Goal: Information Seeking & Learning: Learn about a topic

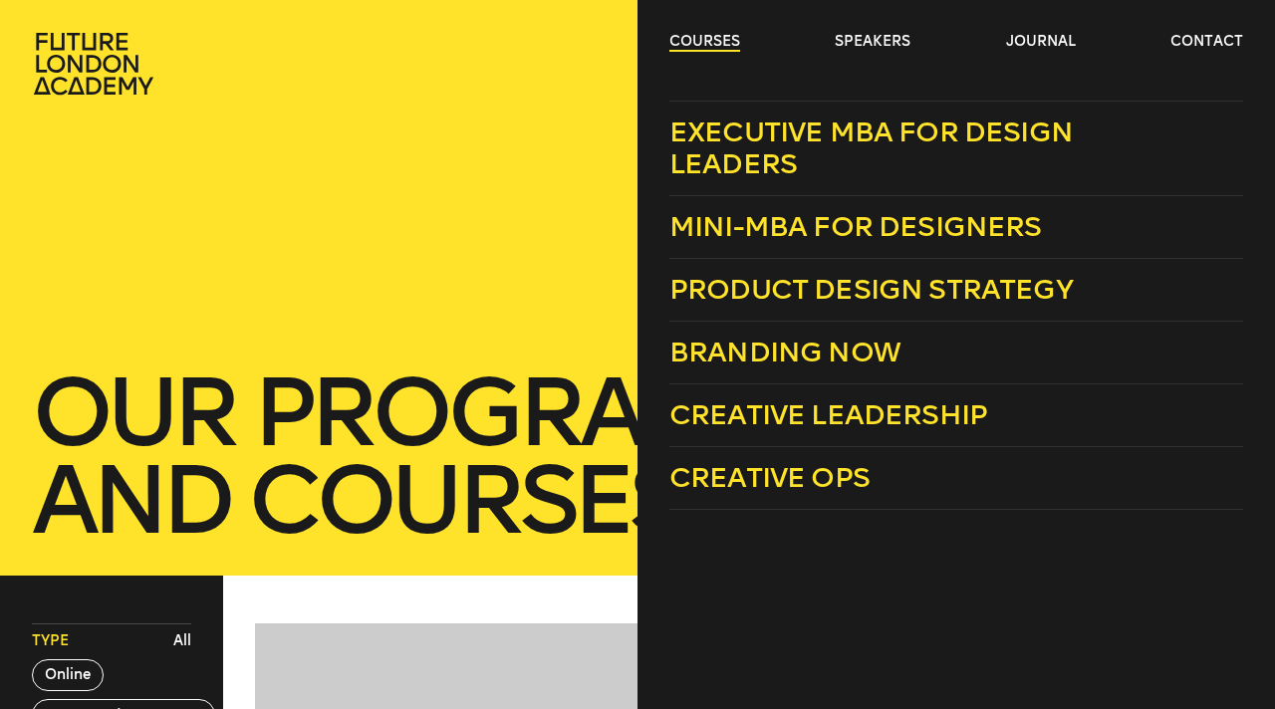
click at [729, 43] on link "courses" at bounding box center [704, 42] width 71 height 20
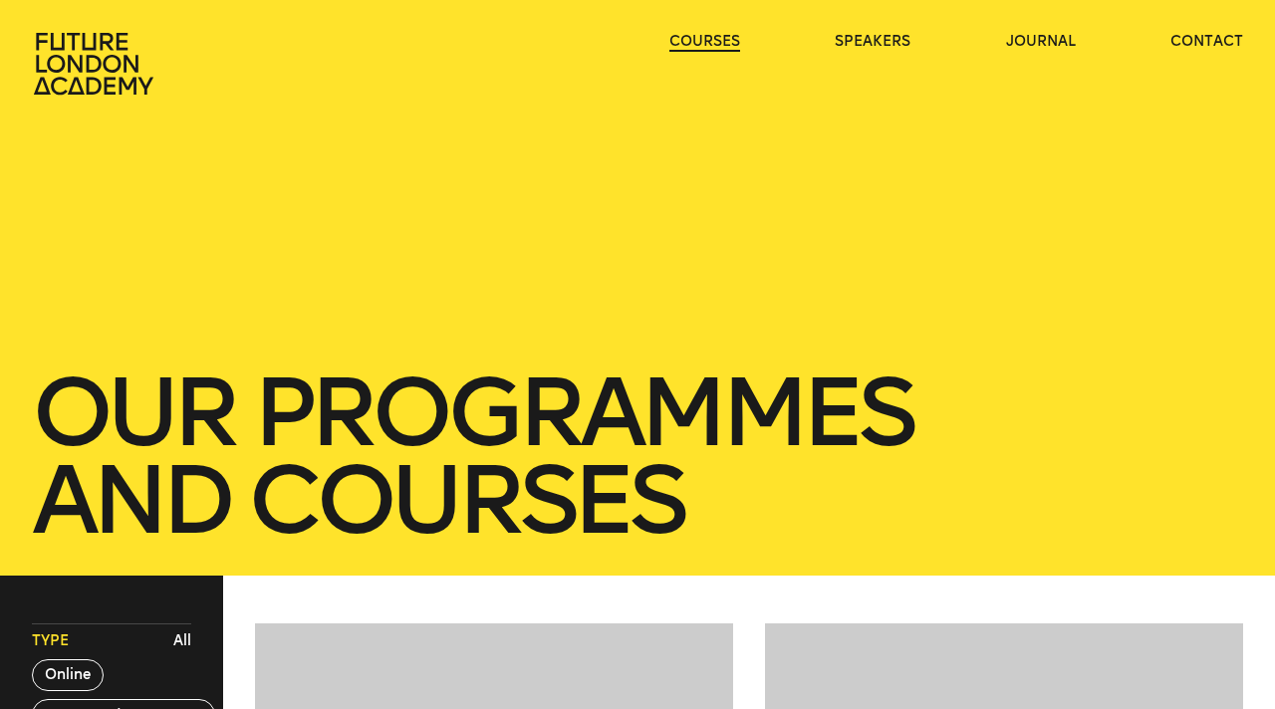
click at [729, 43] on link "courses" at bounding box center [704, 42] width 71 height 20
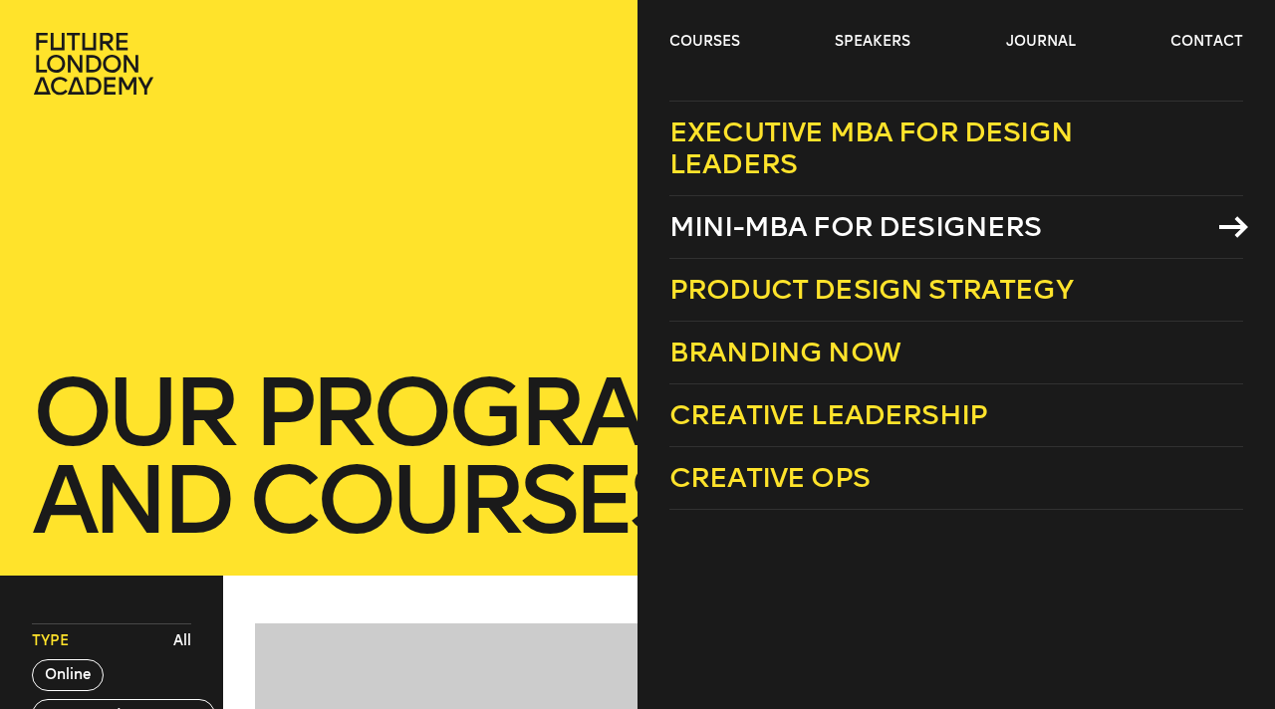
click at [941, 217] on span "Mini-MBA for Designers" at bounding box center [855, 226] width 373 height 33
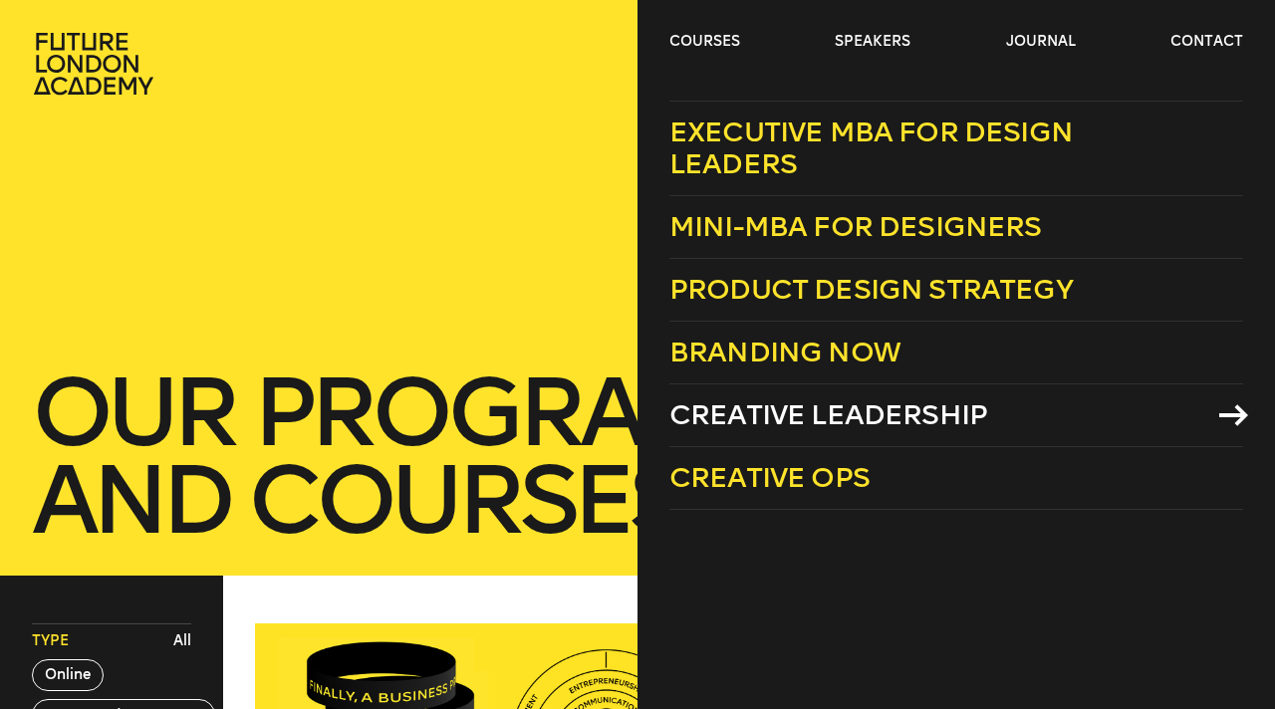
click at [861, 416] on span "Creative Leadership" at bounding box center [828, 414] width 318 height 33
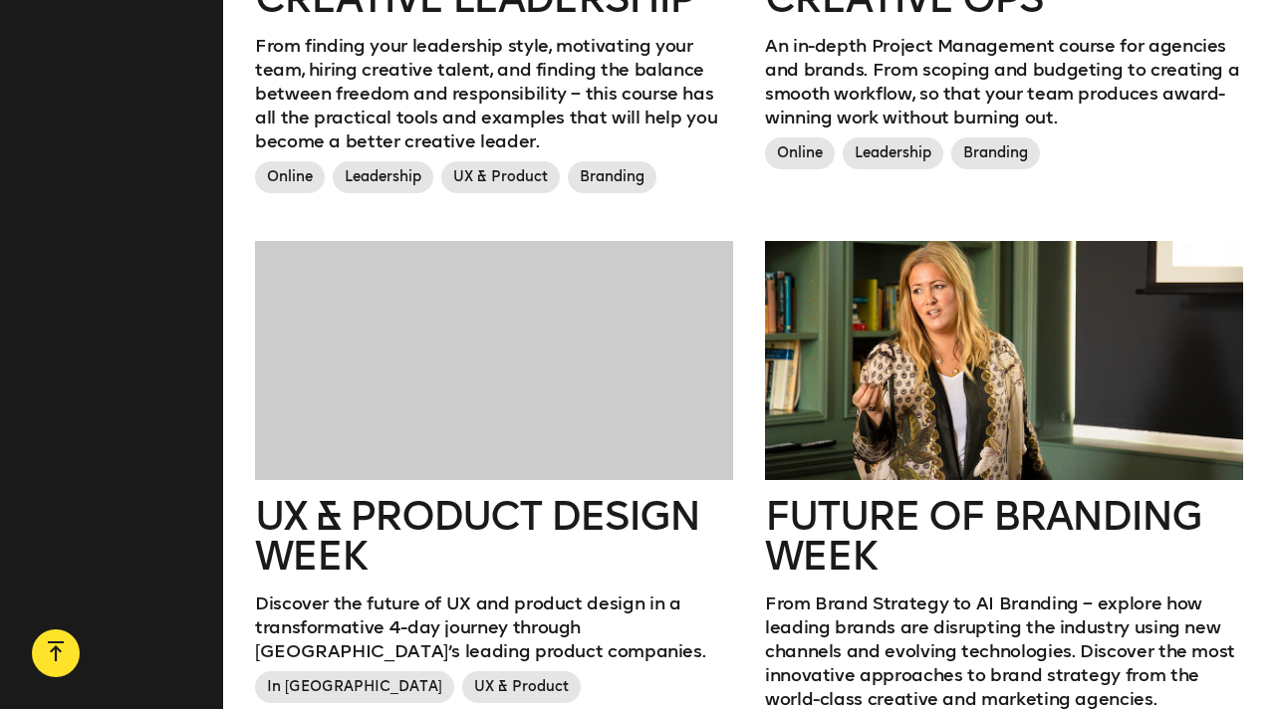
scroll to position [2152, 0]
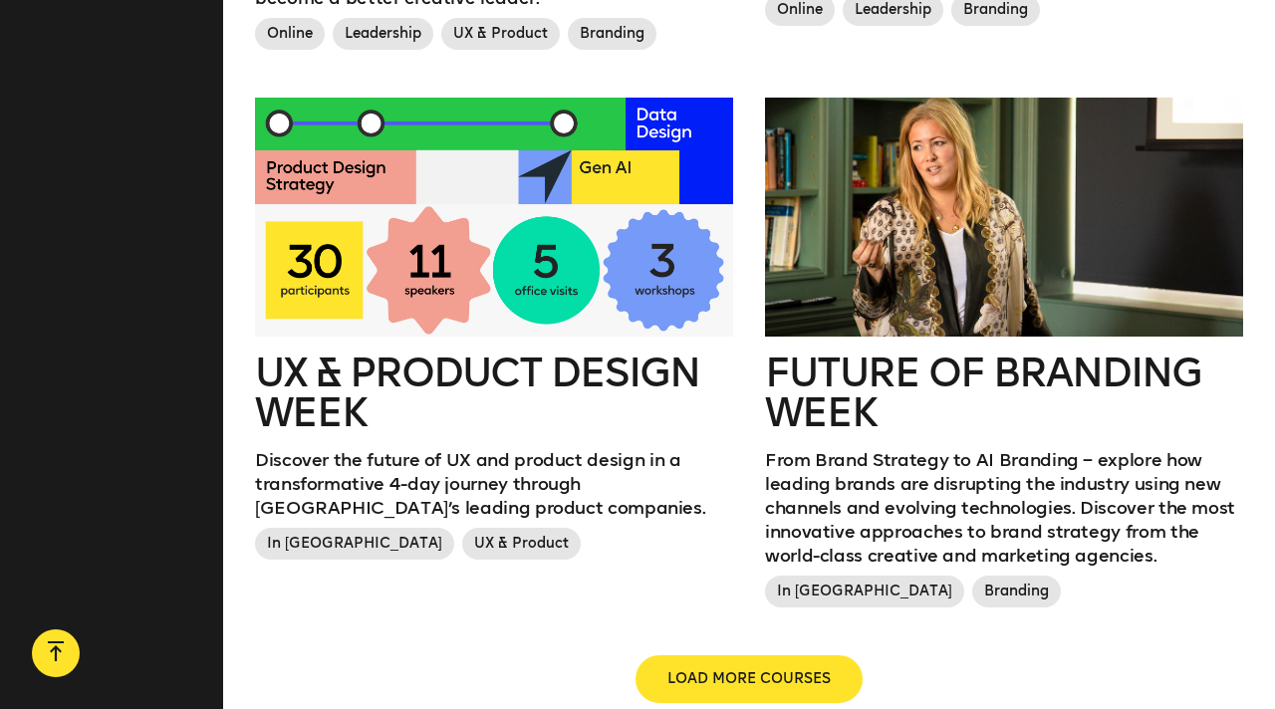
click at [971, 229] on div at bounding box center [1004, 217] width 478 height 239
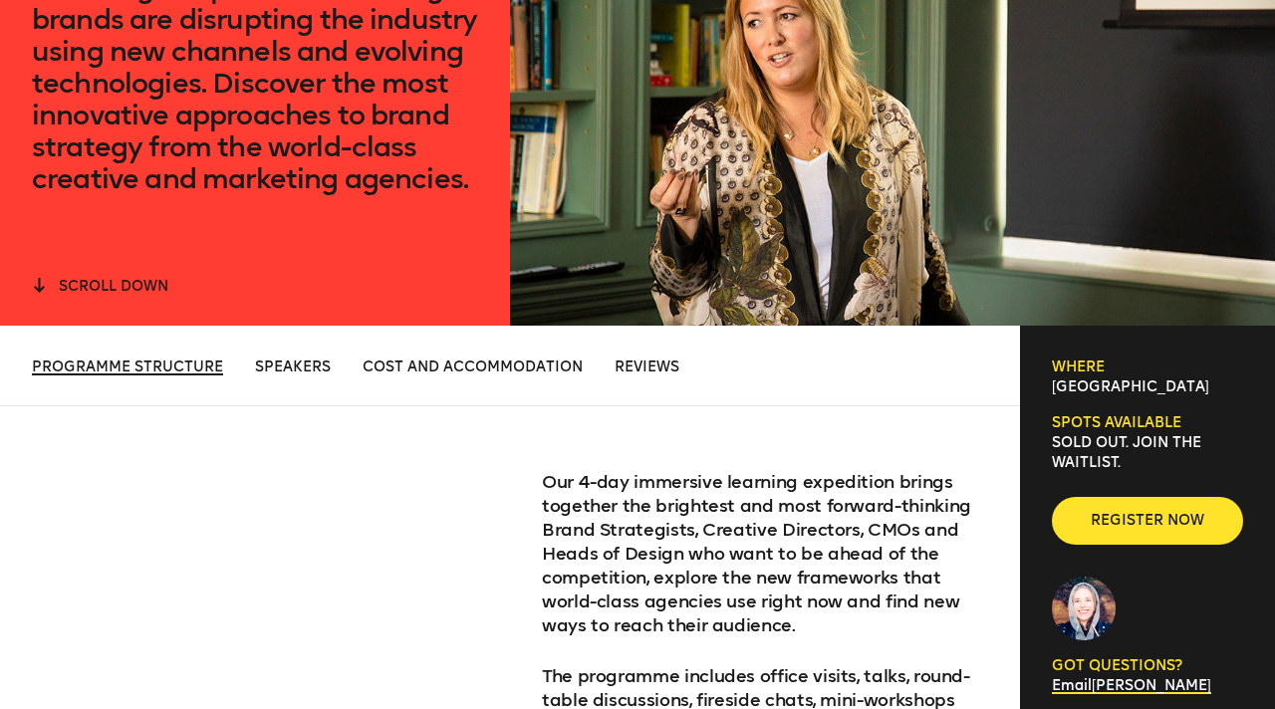
click at [195, 375] on span "Programme Structure" at bounding box center [127, 367] width 191 height 17
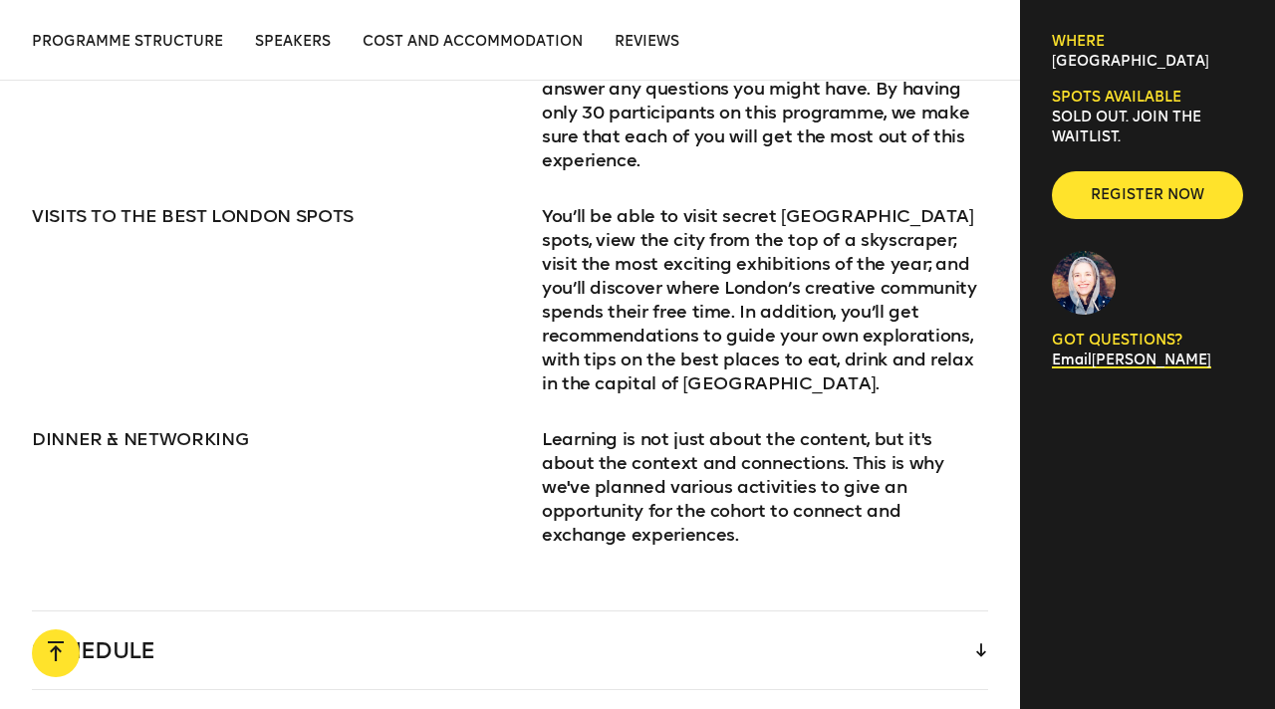
scroll to position [2972, 0]
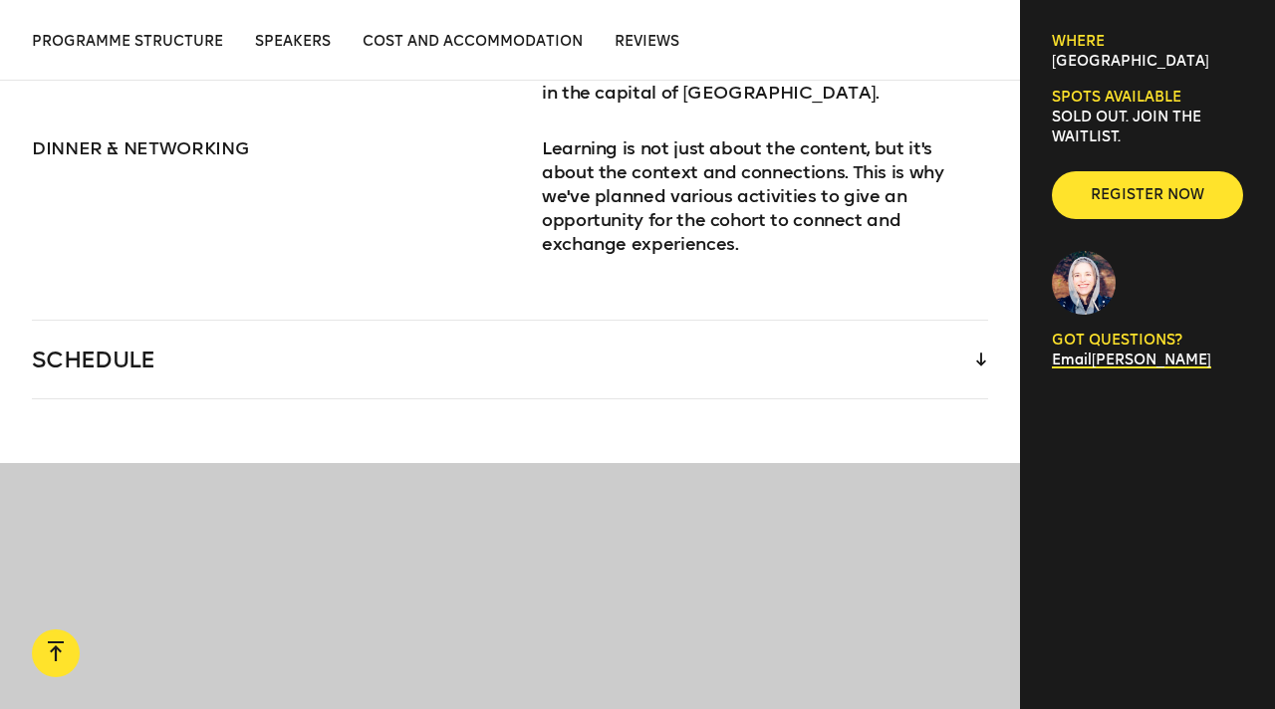
click at [627, 321] on div "SCHEDULE" at bounding box center [510, 360] width 956 height 78
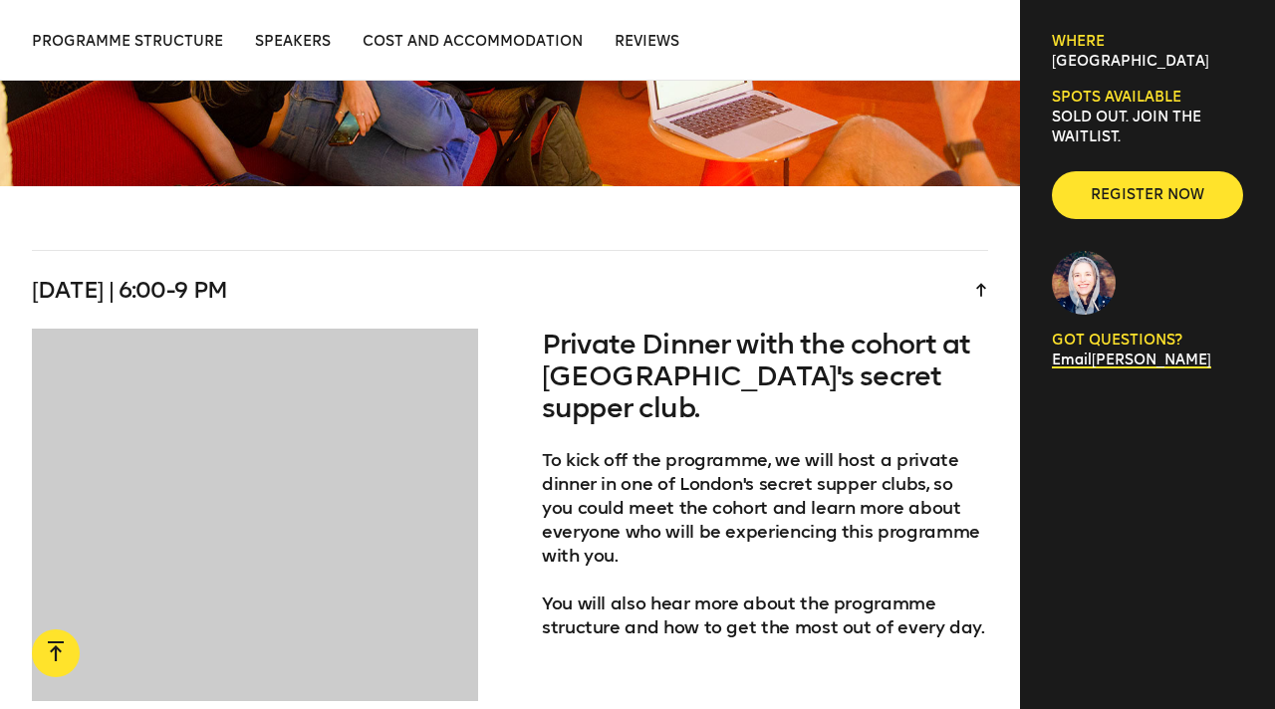
scroll to position [4262, 0]
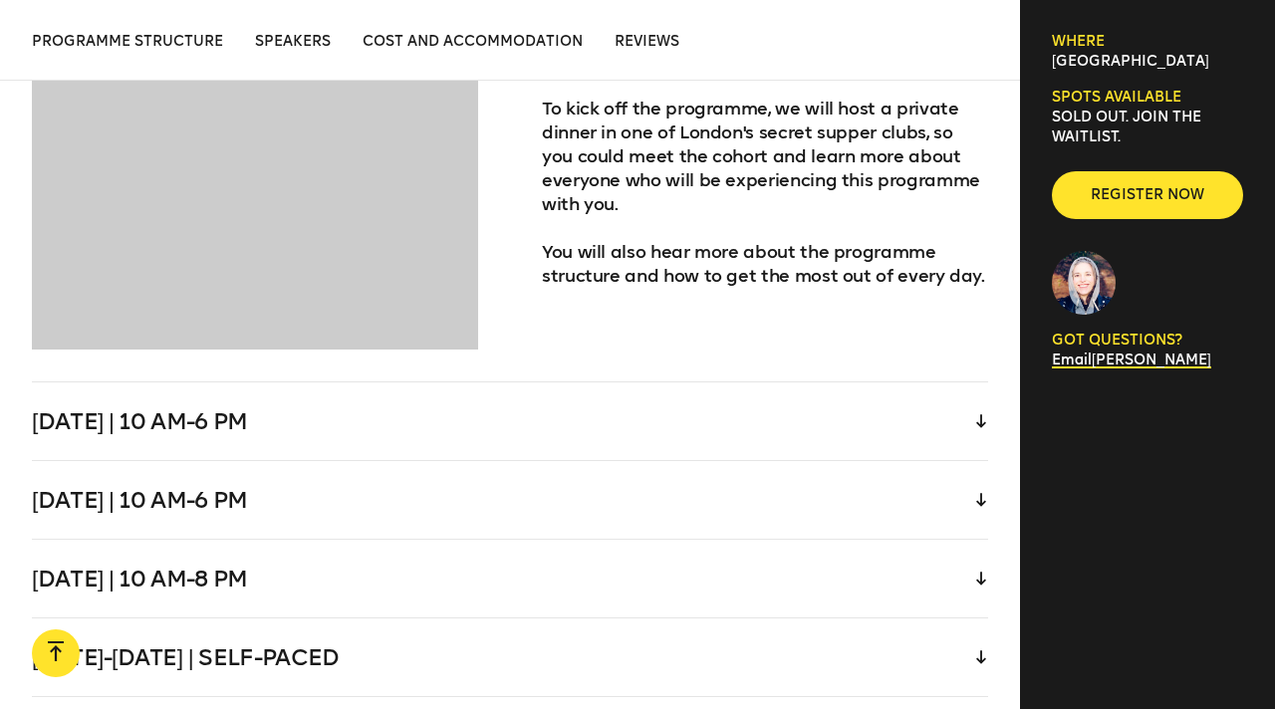
click at [561, 383] on div "Wednesday | 10 am-6 pm" at bounding box center [510, 422] width 956 height 78
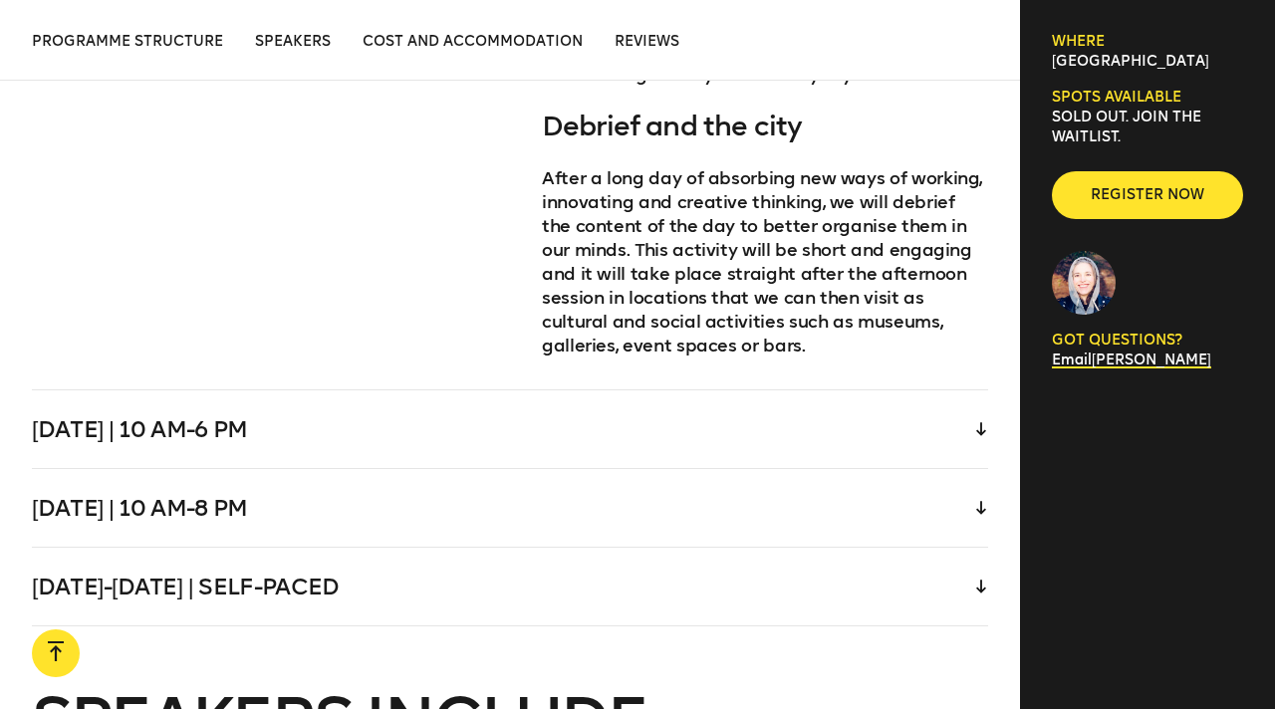
scroll to position [4940, 0]
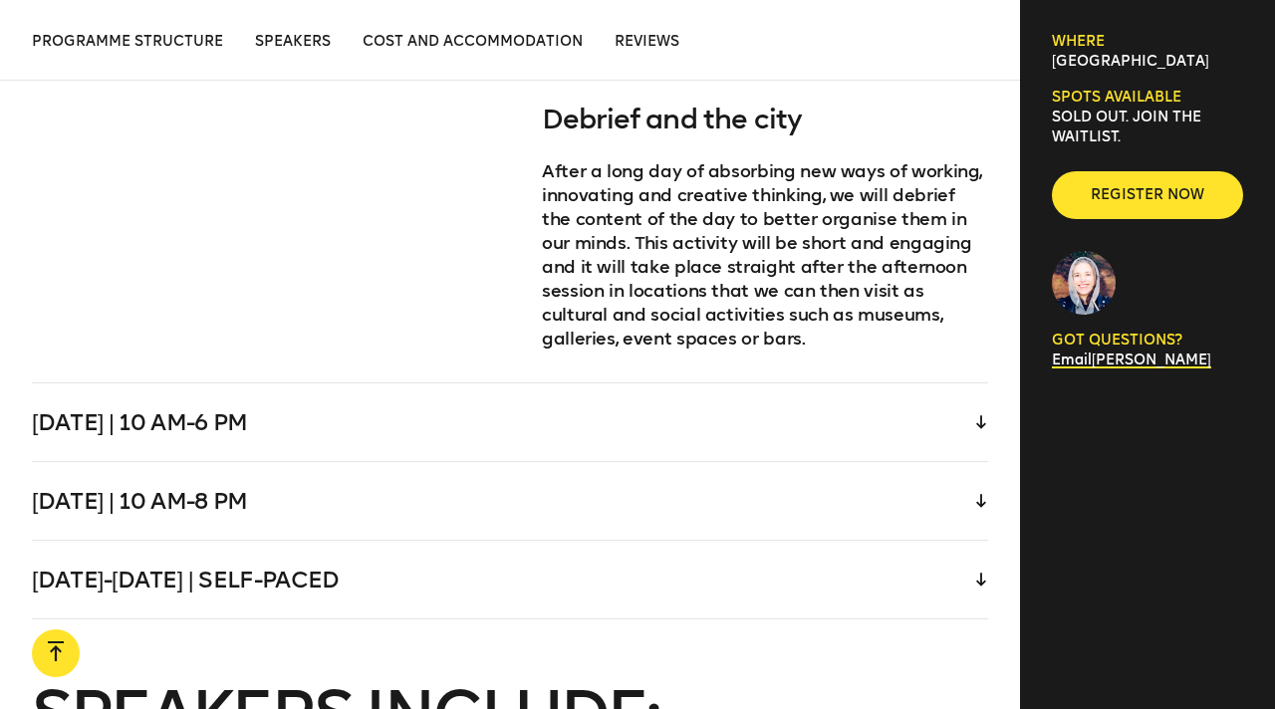
click at [519, 541] on div "Saturday-Sunday | Self-paced" at bounding box center [510, 580] width 956 height 78
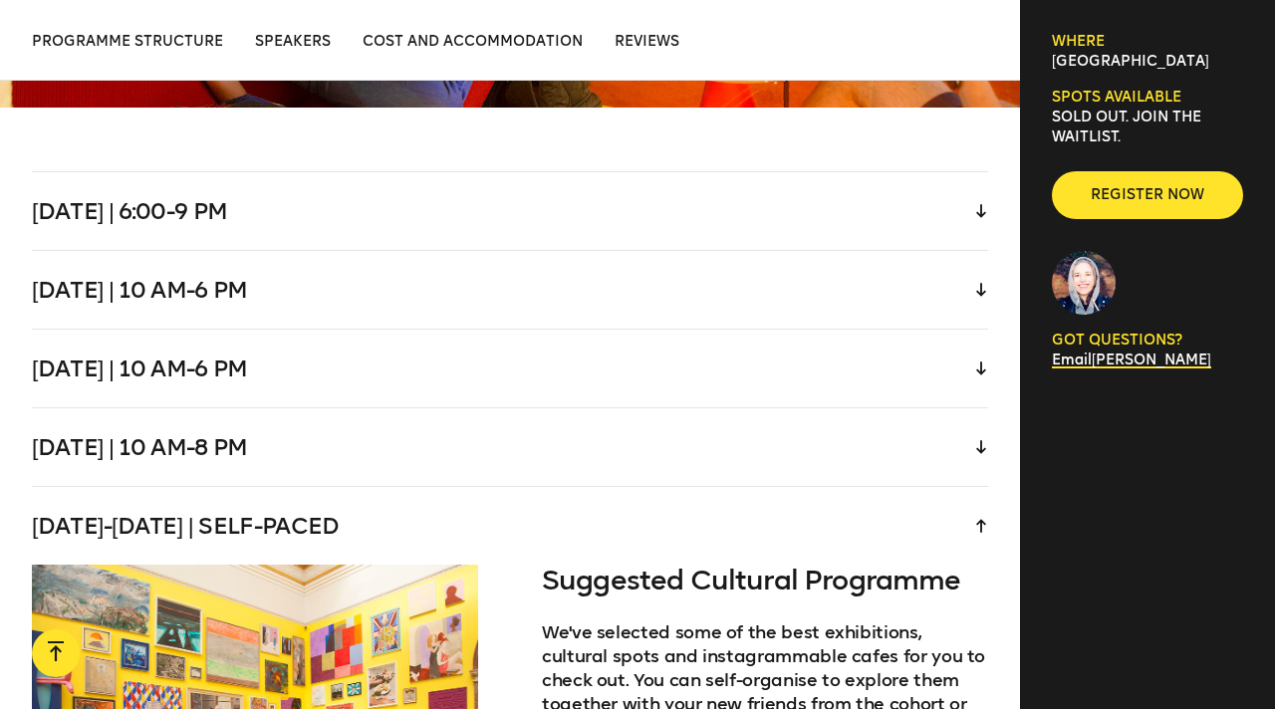
scroll to position [3950, 0]
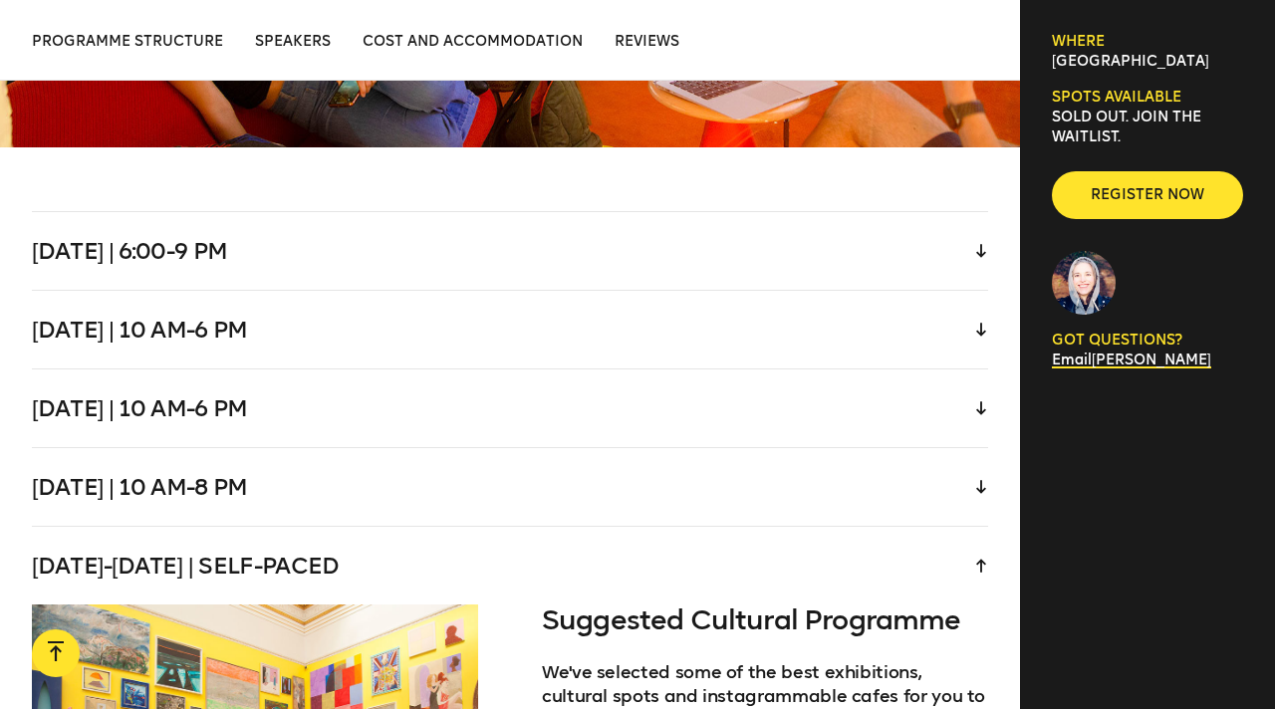
click at [592, 217] on div "Tuesday | 6:00-9 pm" at bounding box center [510, 251] width 956 height 78
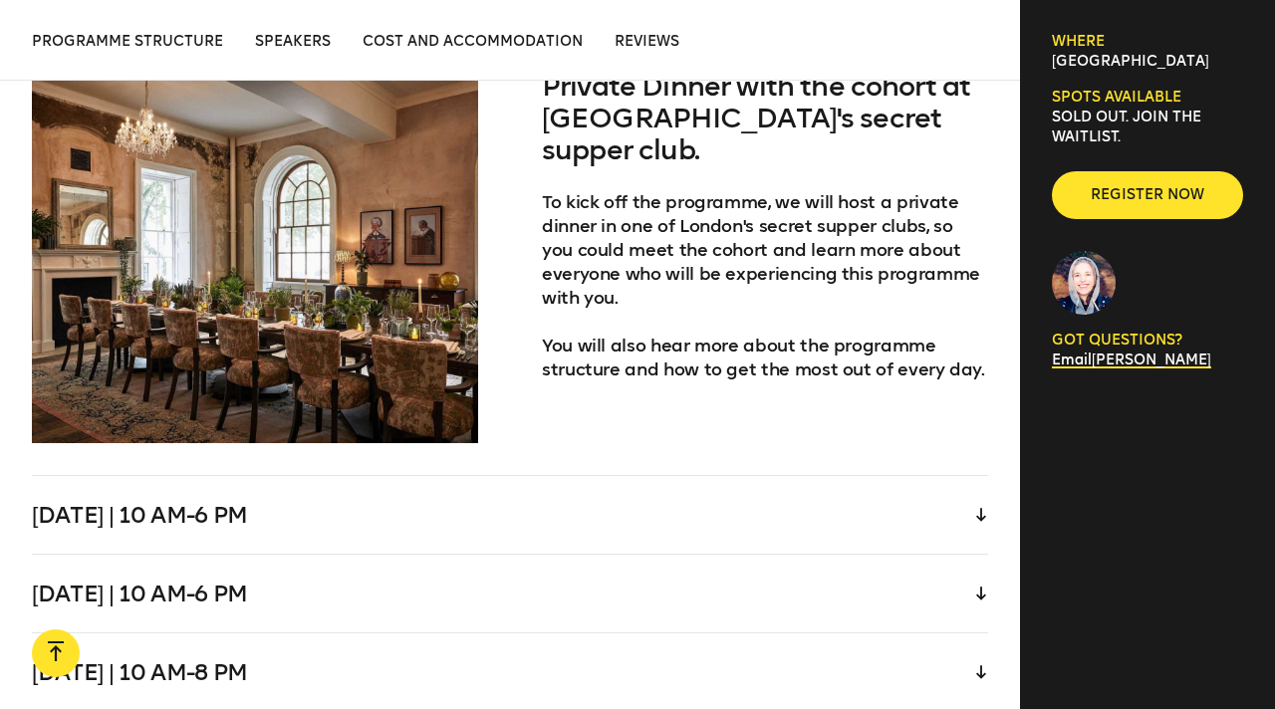
scroll to position [4181, 0]
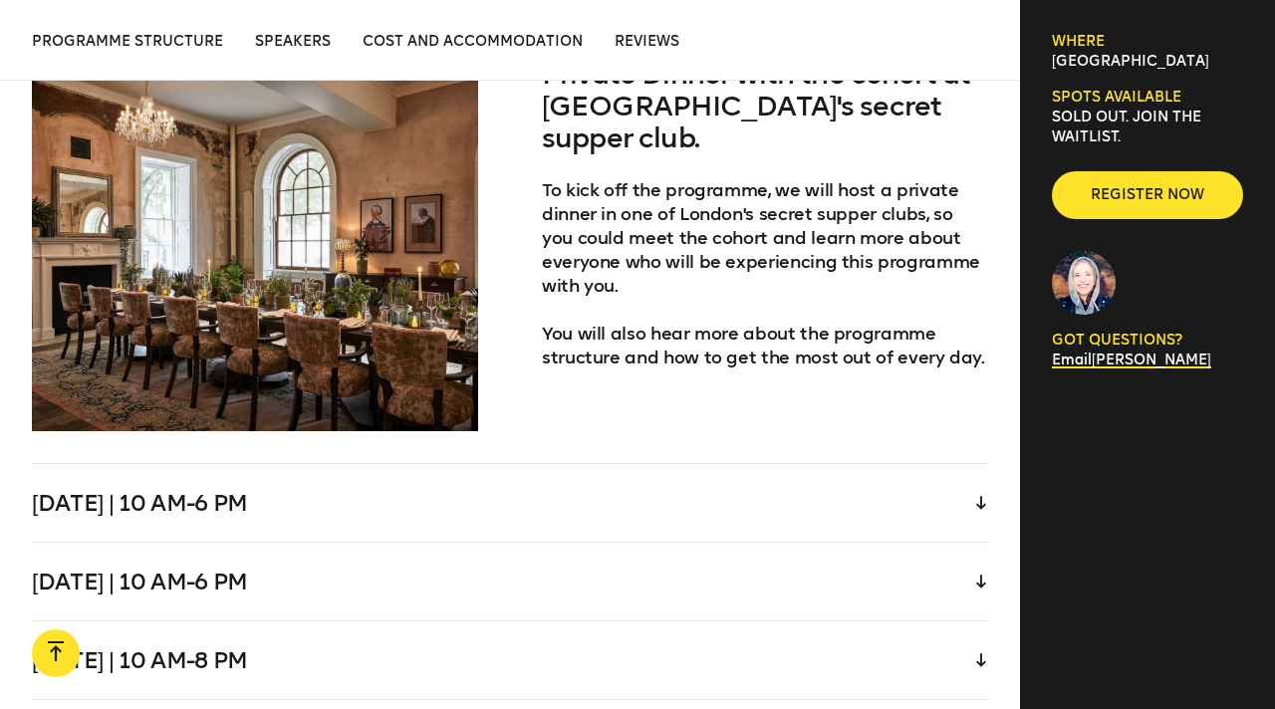
click at [533, 464] on div "Wednesday | 10 am-6 pm" at bounding box center [510, 503] width 956 height 78
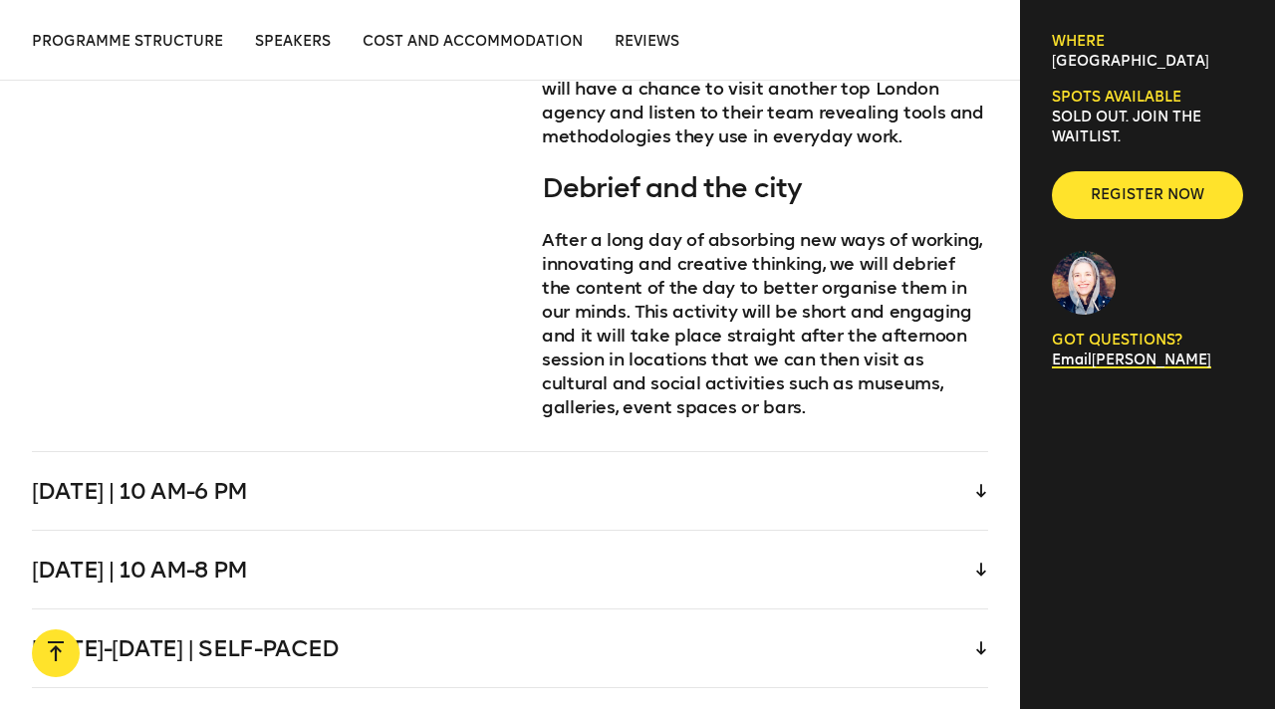
click at [533, 452] on div "Thursday | 10 am-6 pm" at bounding box center [510, 491] width 956 height 78
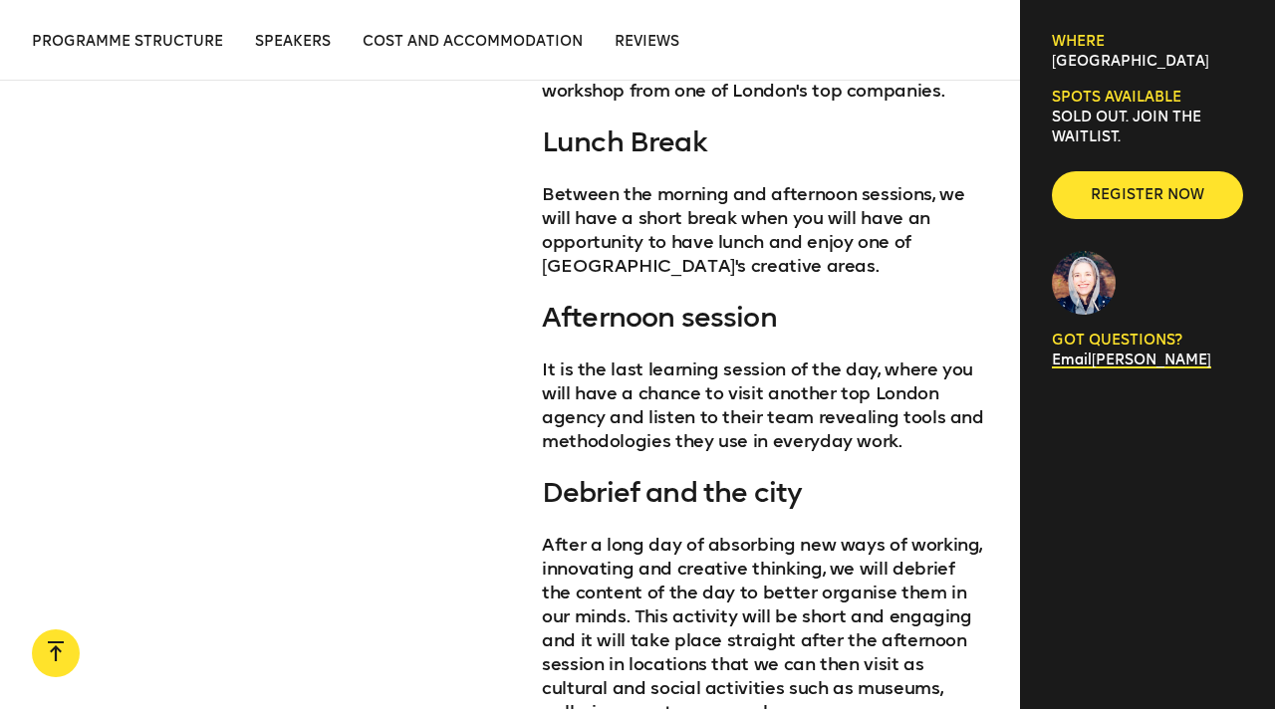
scroll to position [4678, 0]
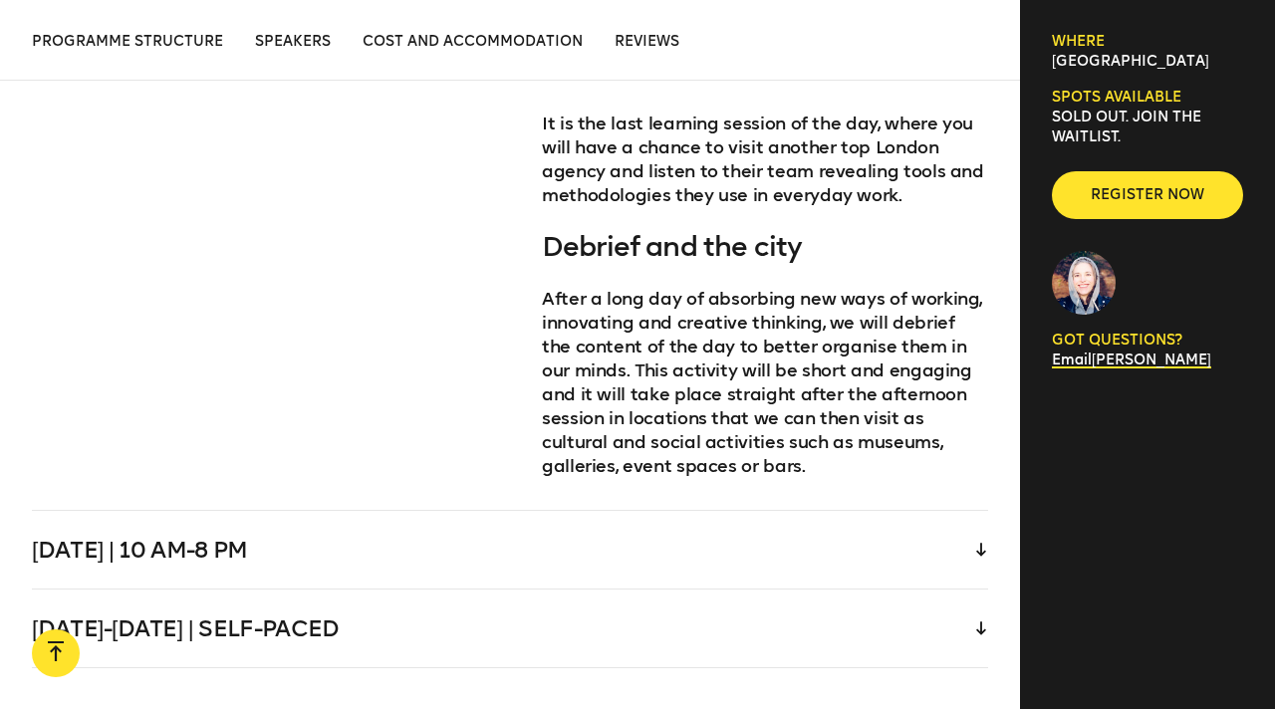
click at [533, 511] on div "Friday | 10 am-8 pm" at bounding box center [510, 550] width 956 height 78
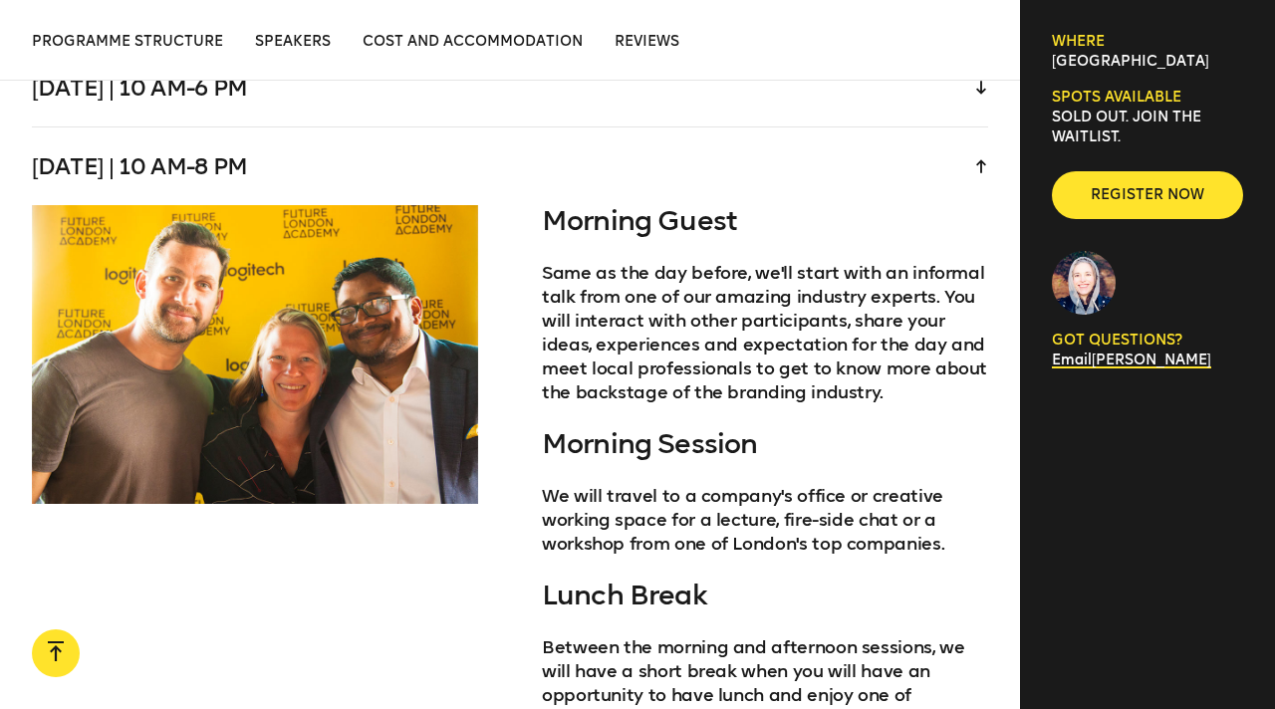
scroll to position [4271, 0]
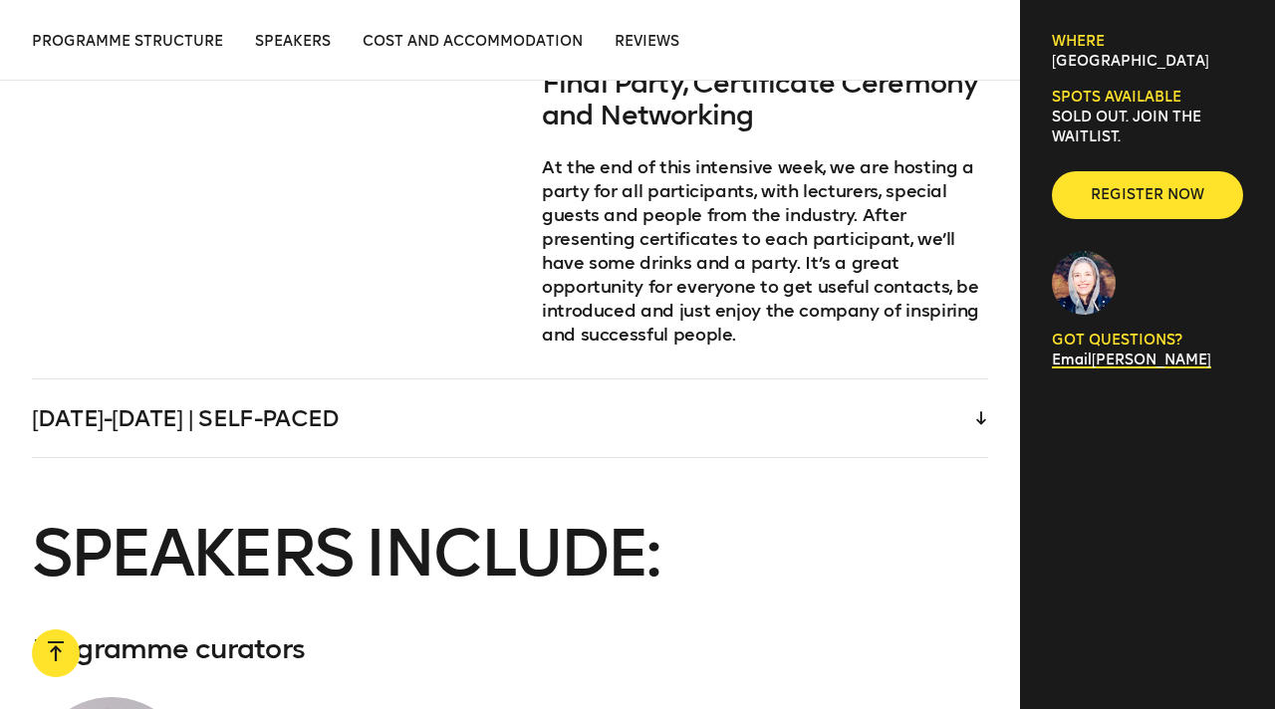
click at [540, 380] on div "Saturday-Sunday | Self-paced" at bounding box center [510, 419] width 956 height 78
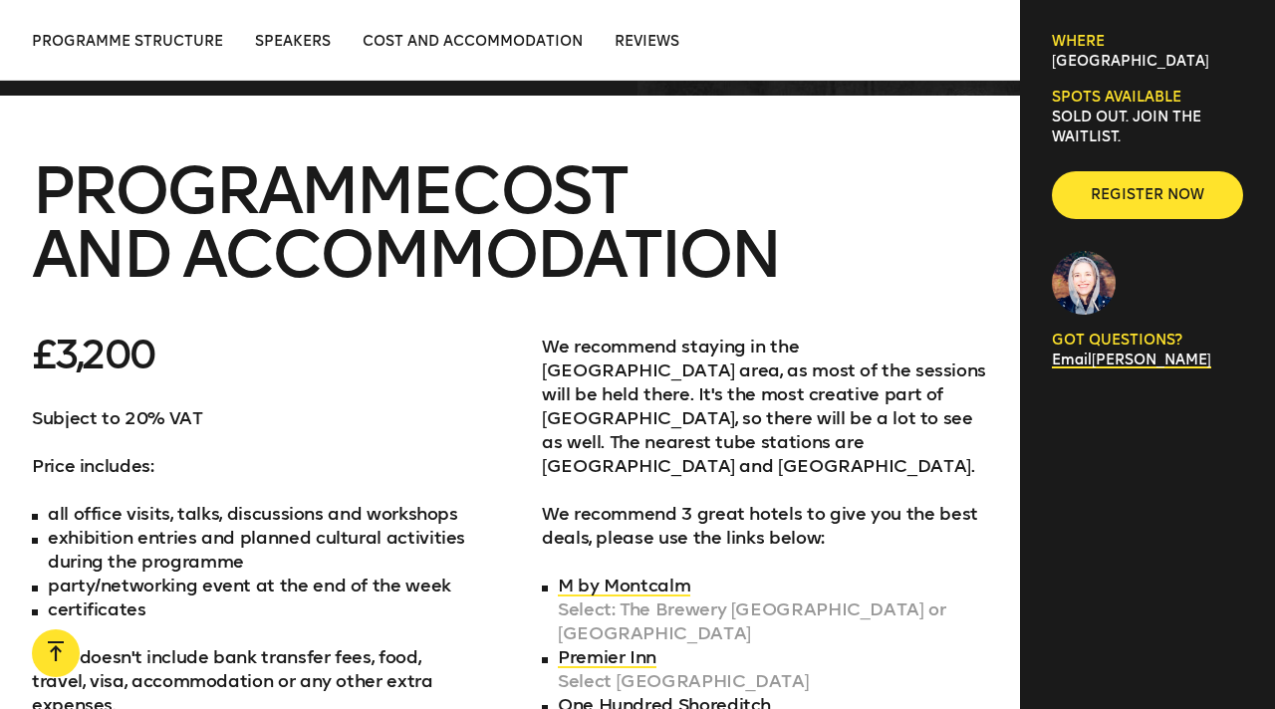
scroll to position [6237, 0]
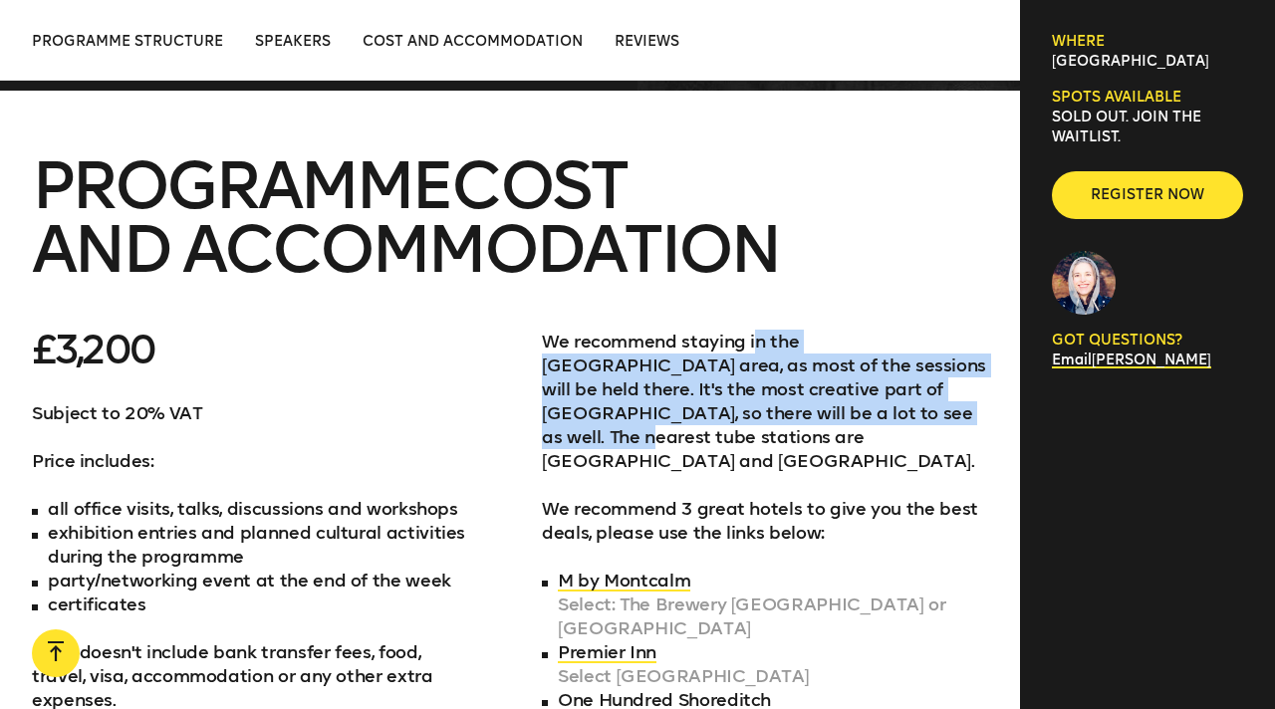
drag, startPoint x: 756, startPoint y: 299, endPoint x: 808, endPoint y: 367, distance: 85.3
click at [808, 367] on p "We recommend staying in the Shoreditch area, as most of the sessions will be he…" at bounding box center [765, 401] width 446 height 143
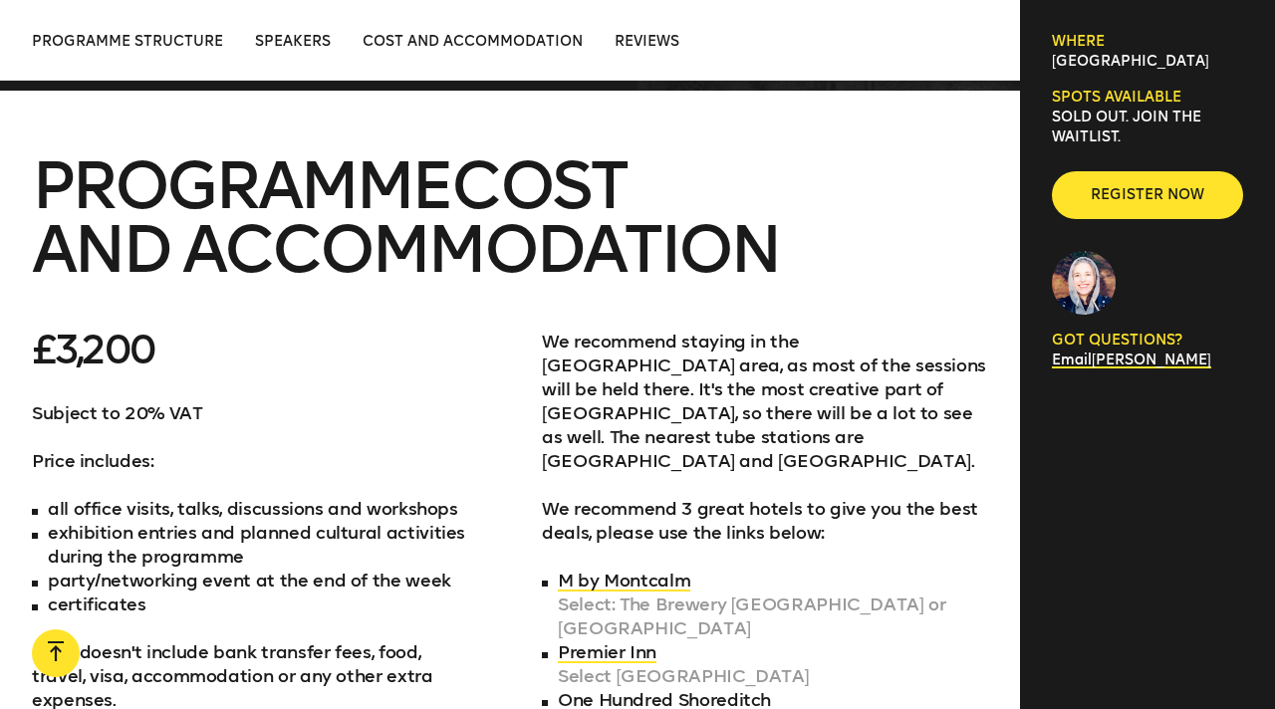
click at [679, 399] on p "We recommend staying in the Shoreditch area, as most of the sessions will be he…" at bounding box center [765, 401] width 446 height 143
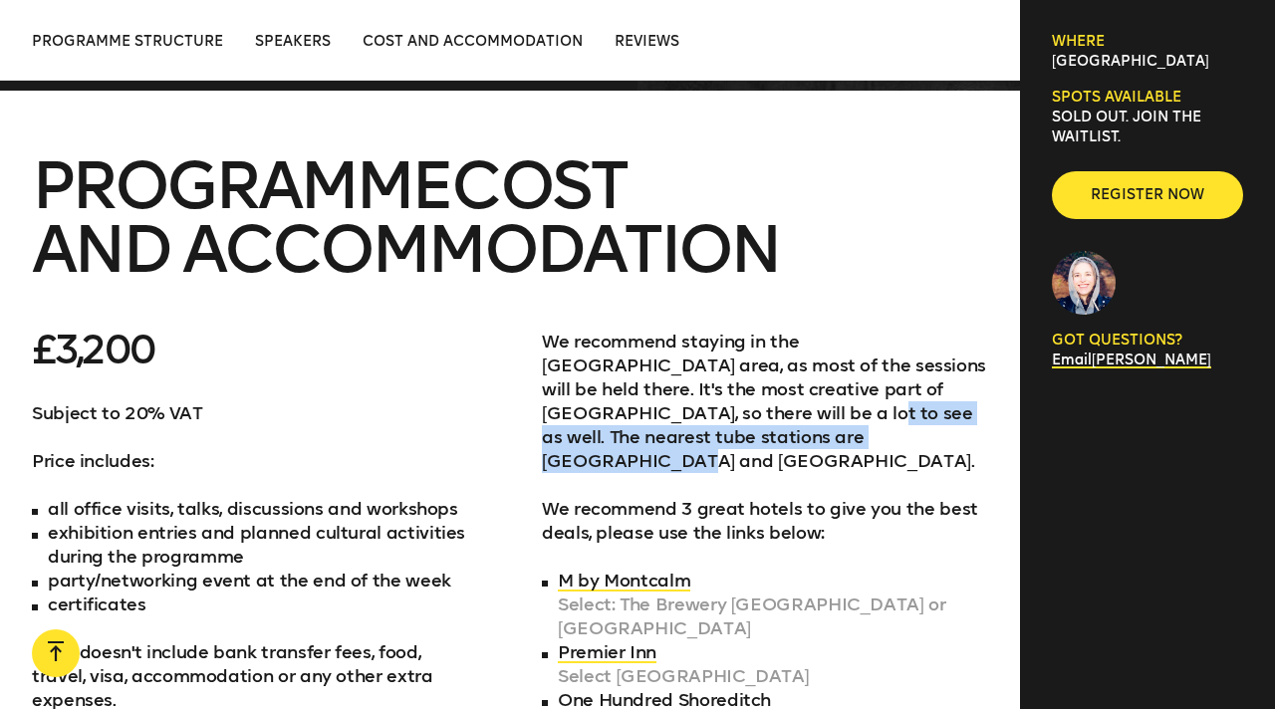
drag, startPoint x: 611, startPoint y: 358, endPoint x: 812, endPoint y: 394, distance: 204.6
click at [813, 394] on p "We recommend staying in the Shoreditch area, as most of the sessions will be he…" at bounding box center [765, 401] width 446 height 143
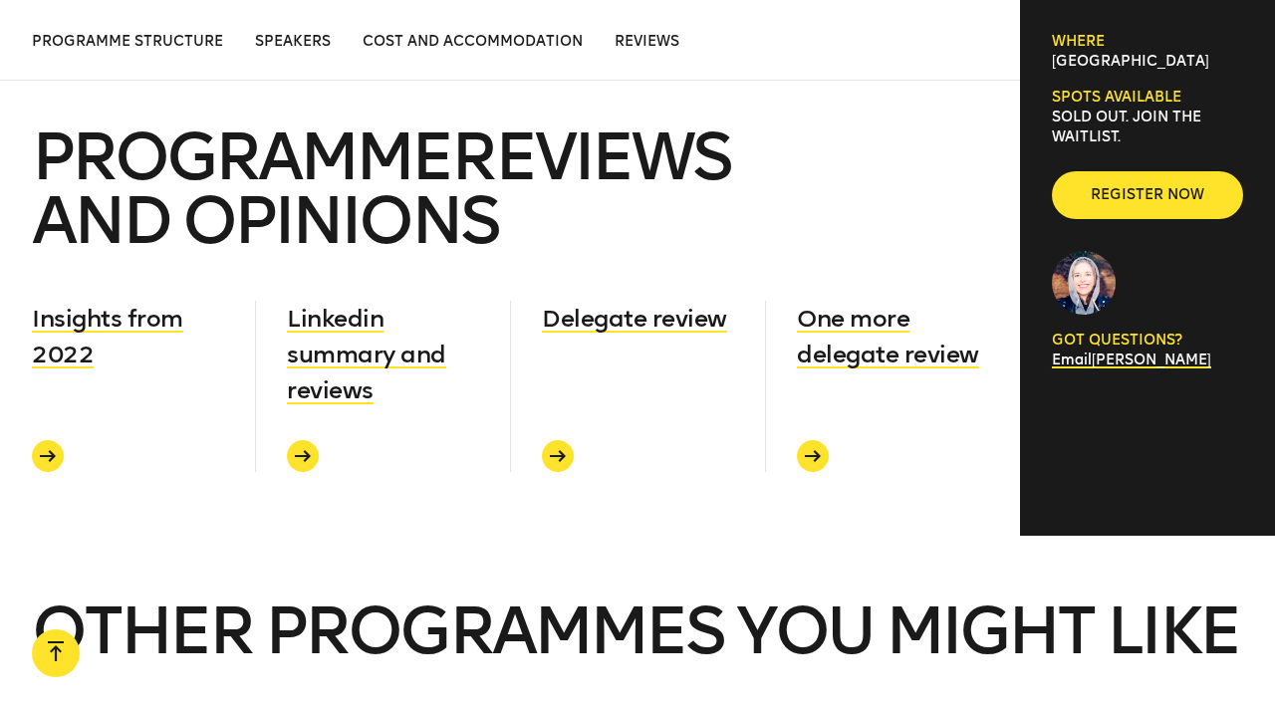
scroll to position [6851, 0]
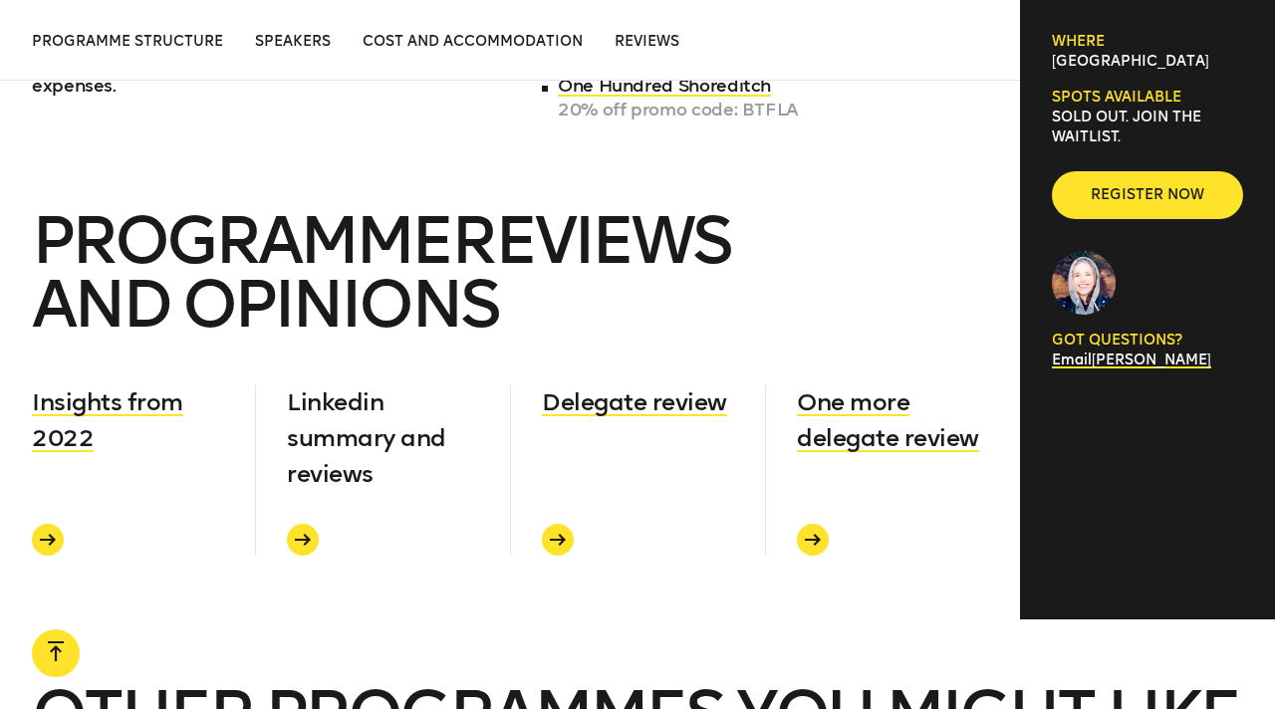
click at [398, 387] on span "Linkedin summary and reviews" at bounding box center [366, 437] width 159 height 101
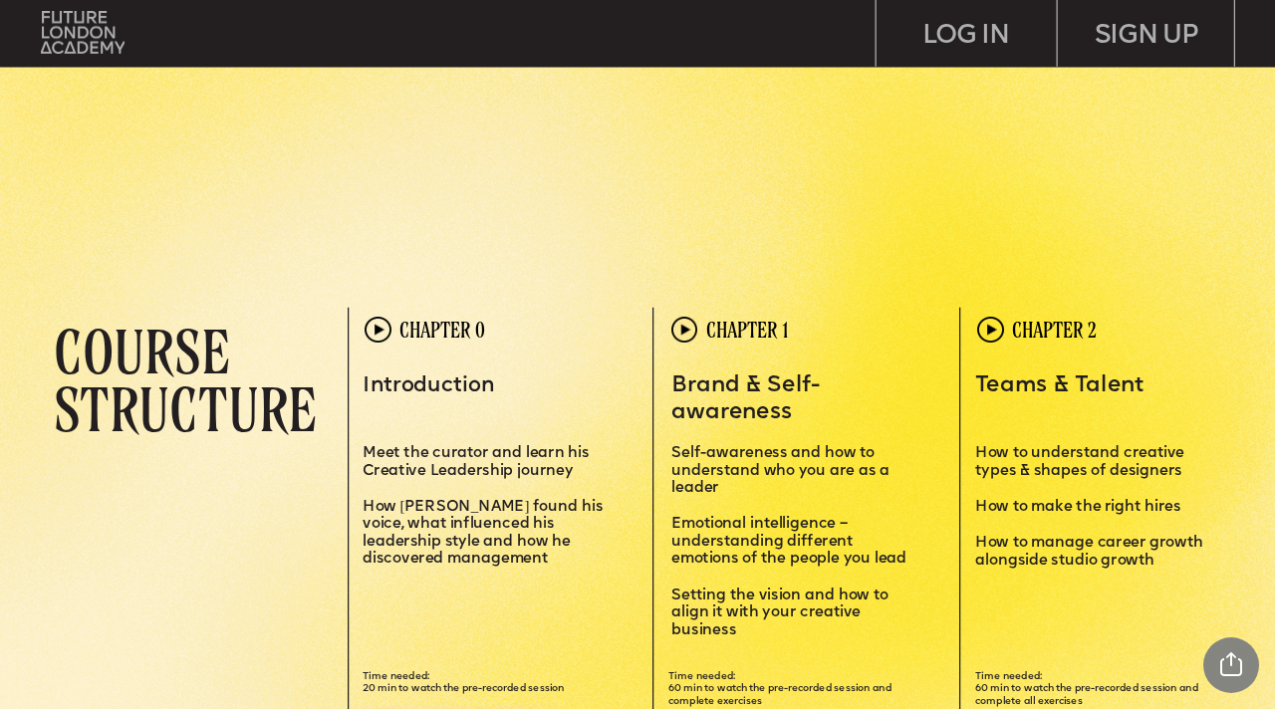
scroll to position [3668, 0]
